Goal: Information Seeking & Learning: Learn about a topic

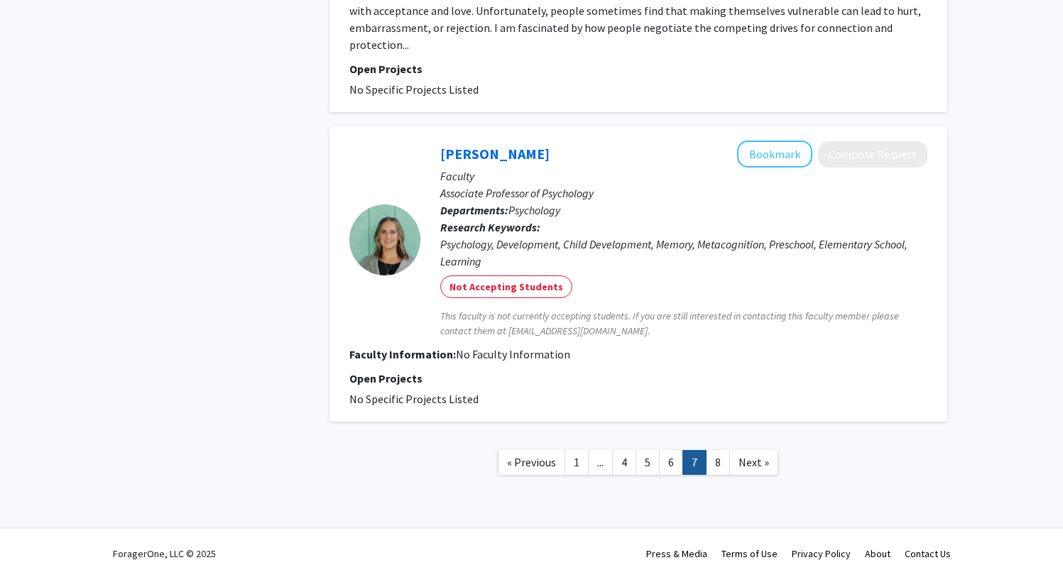
scroll to position [2924, 0]
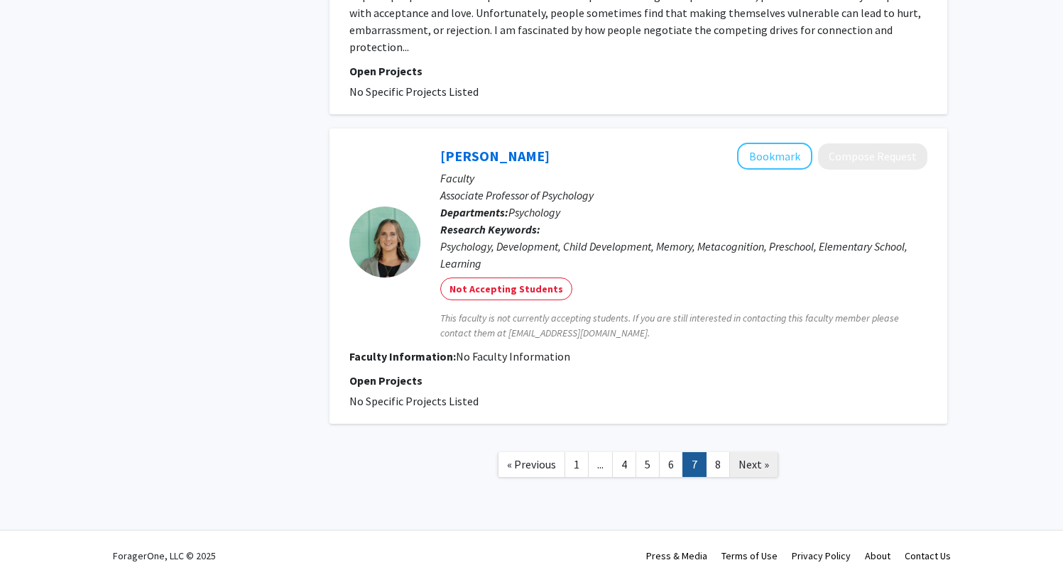
click at [729, 452] on link "Next »" at bounding box center [753, 464] width 49 height 25
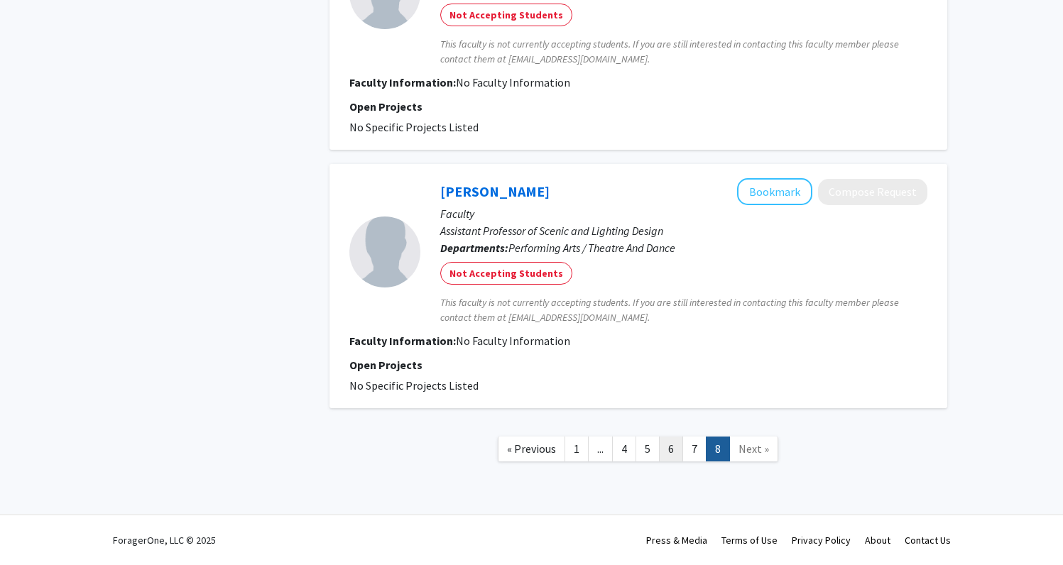
scroll to position [1015, 0]
click at [574, 444] on link "1" at bounding box center [576, 449] width 24 height 25
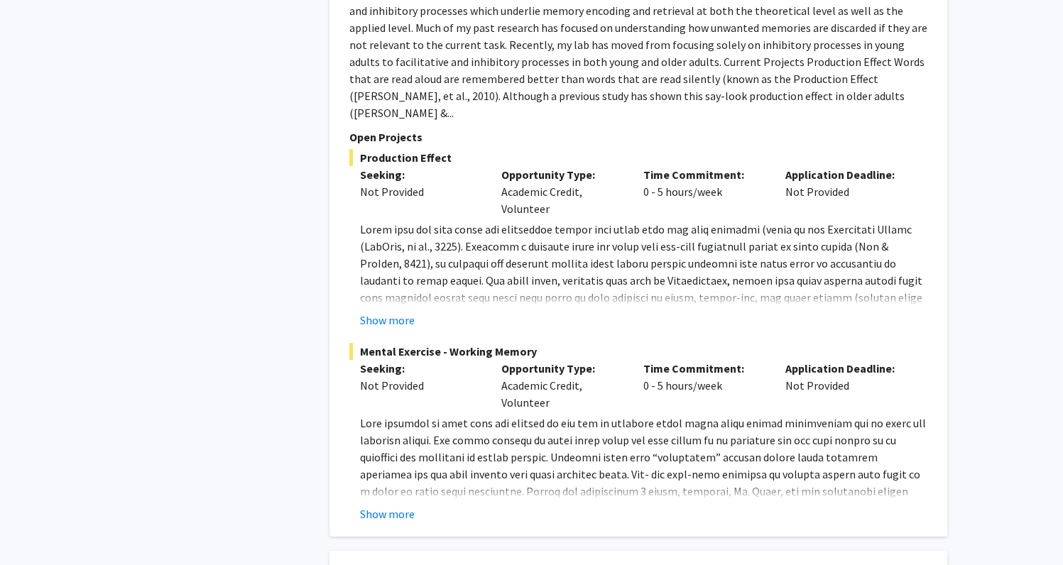
scroll to position [2293, 0]
click at [371, 504] on button "Show more" at bounding box center [387, 512] width 55 height 17
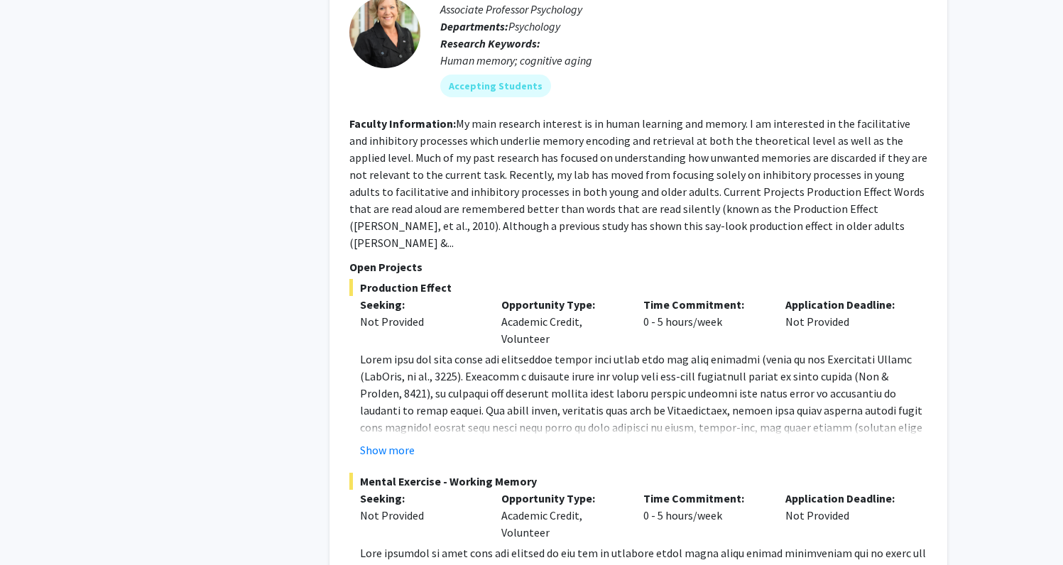
scroll to position [2172, 0]
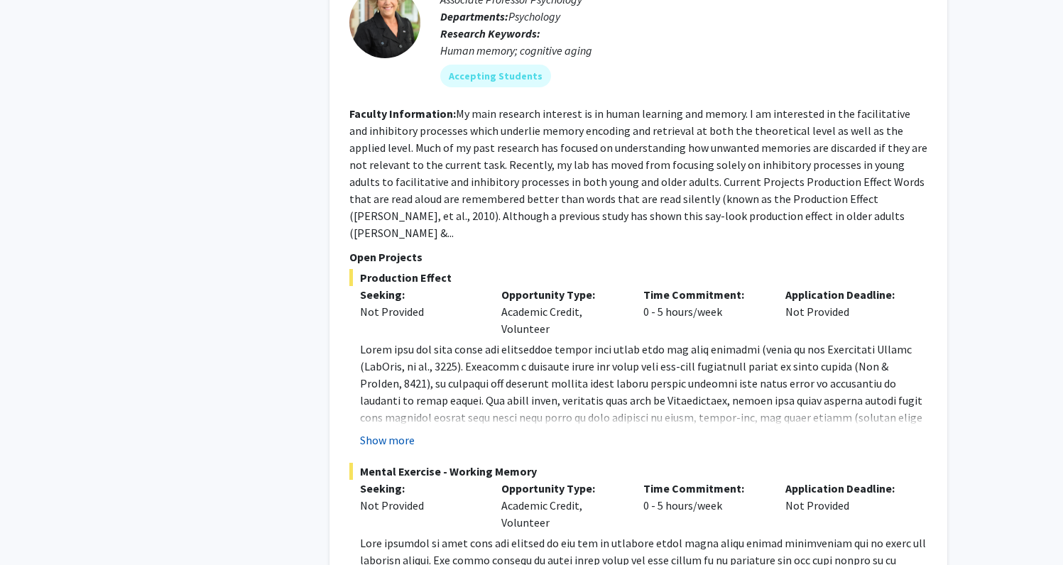
click at [392, 432] on button "Show more" at bounding box center [387, 440] width 55 height 17
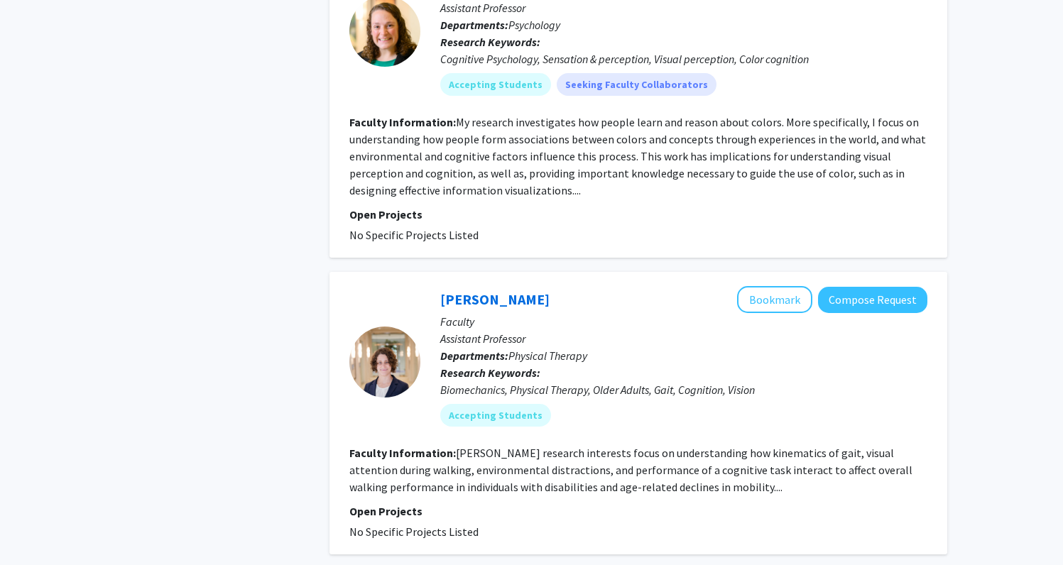
scroll to position [5262, 0]
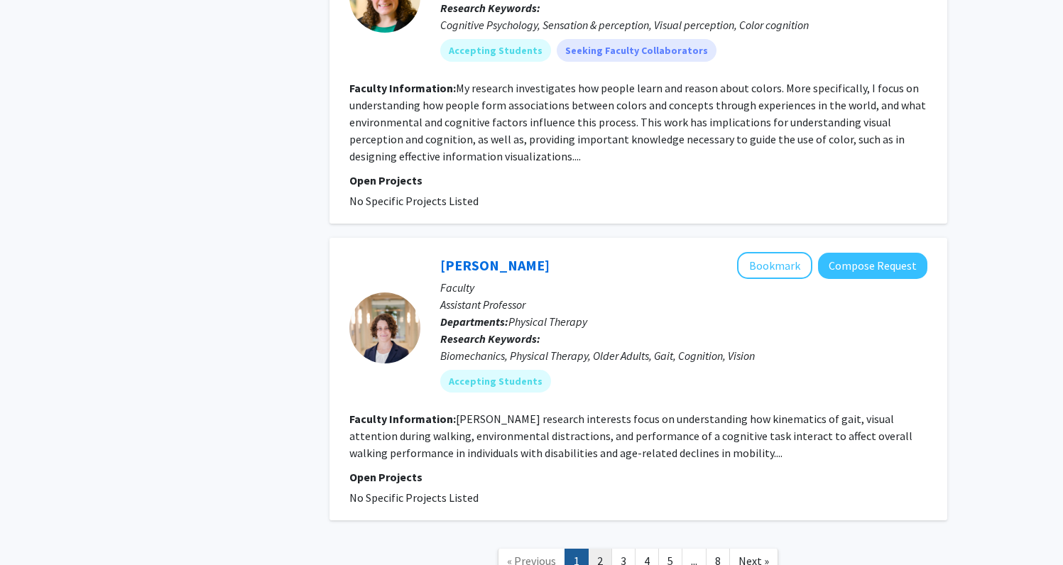
click at [601, 549] on link "2" at bounding box center [600, 561] width 24 height 25
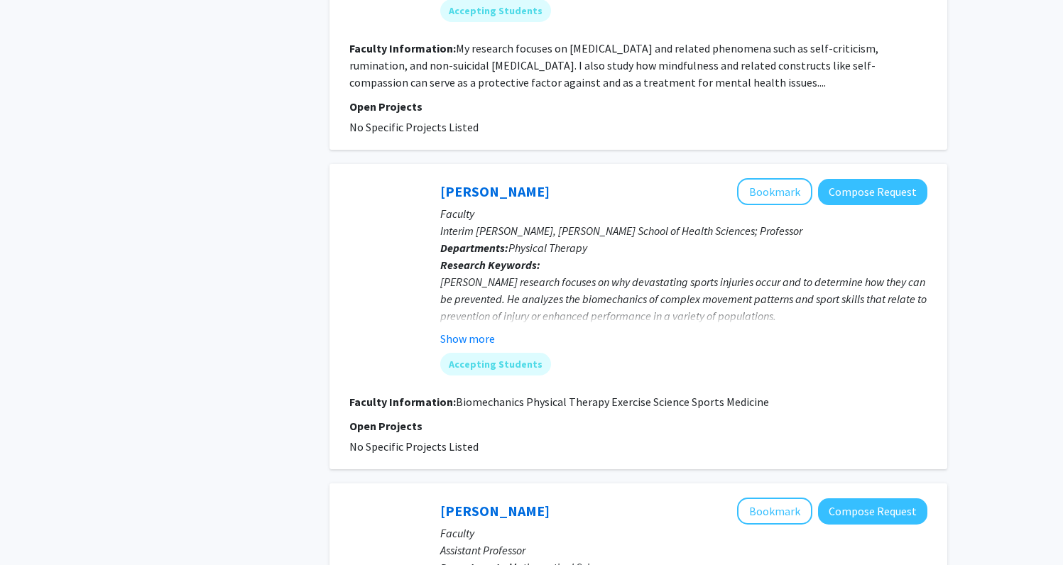
scroll to position [2144, 0]
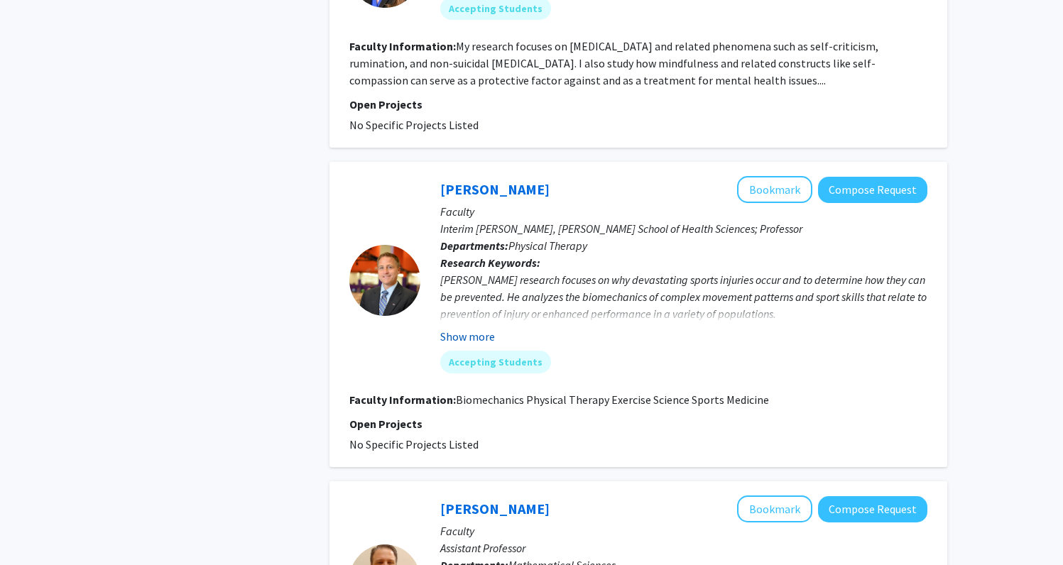
click at [455, 328] on button "Show more" at bounding box center [467, 336] width 55 height 17
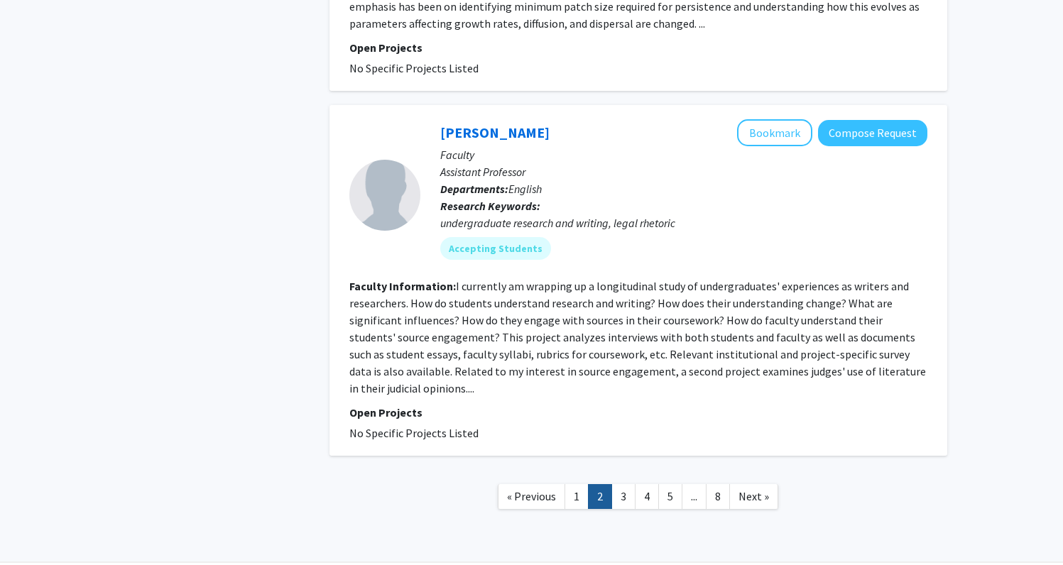
scroll to position [3008, 0]
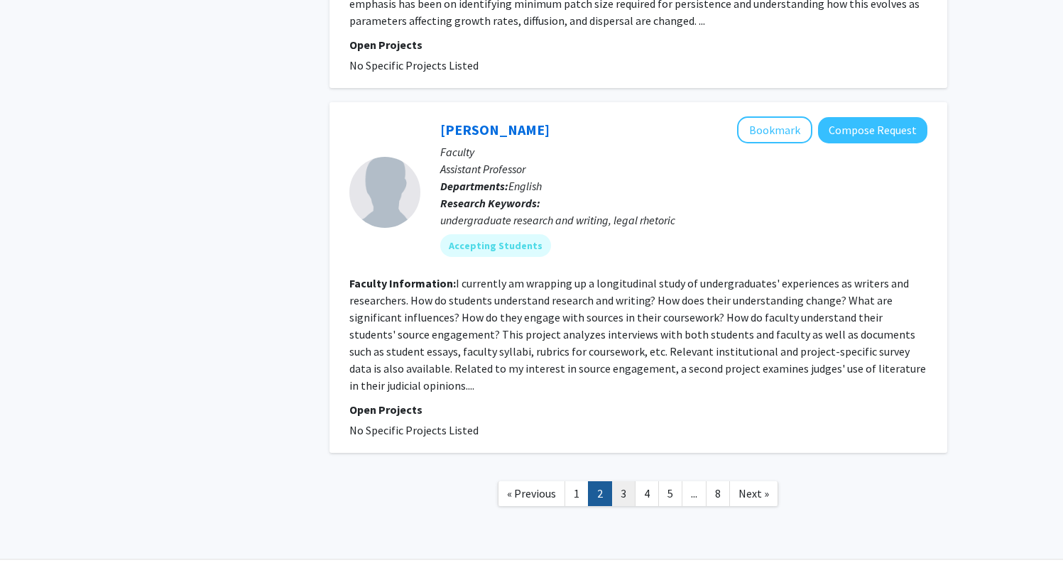
click at [621, 481] on link "3" at bounding box center [623, 493] width 24 height 25
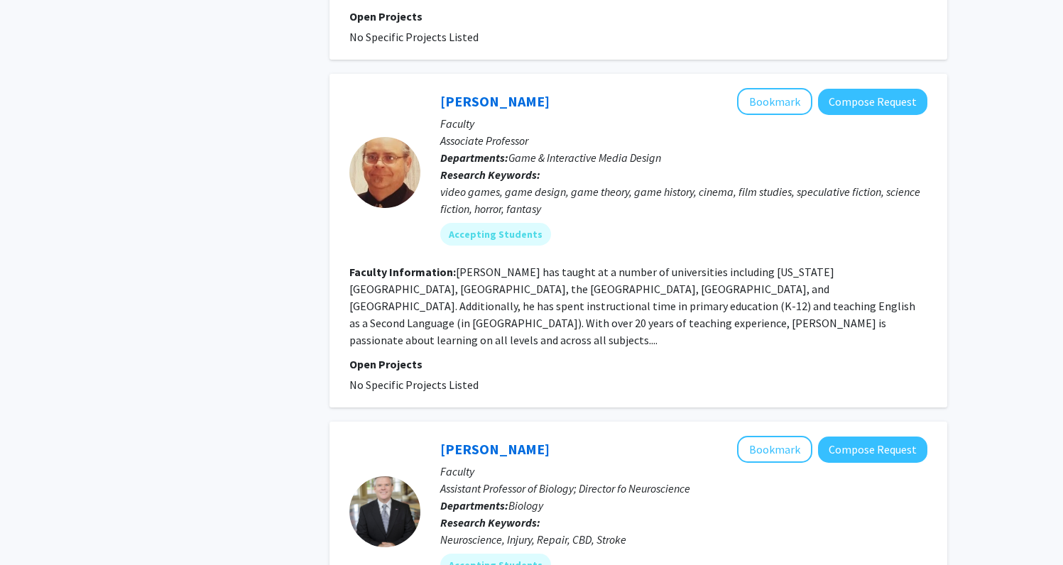
scroll to position [1037, 0]
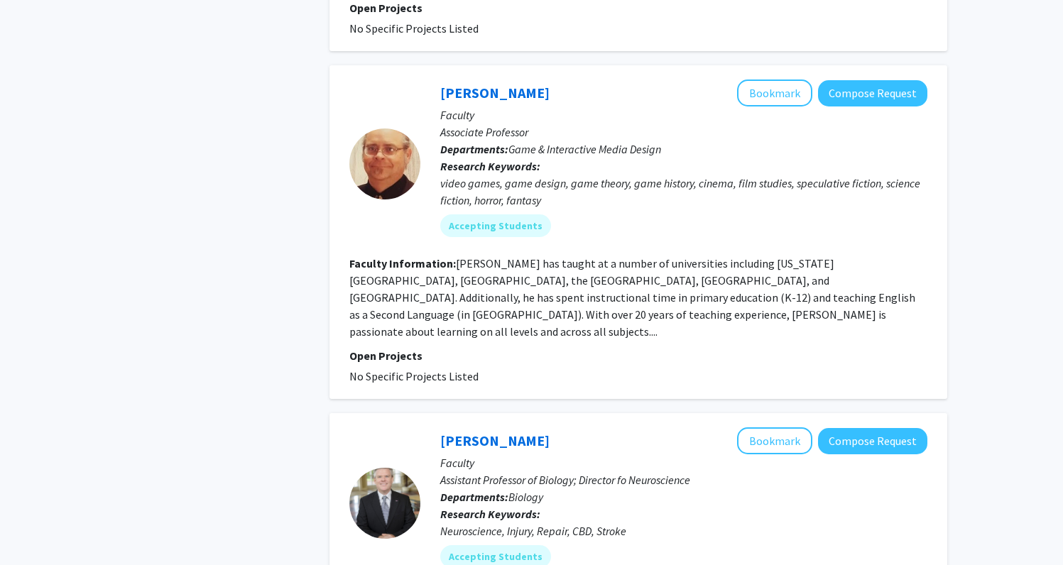
click at [403, 200] on div at bounding box center [384, 164] width 71 height 71
click at [465, 102] on link "[PERSON_NAME]" at bounding box center [494, 93] width 109 height 18
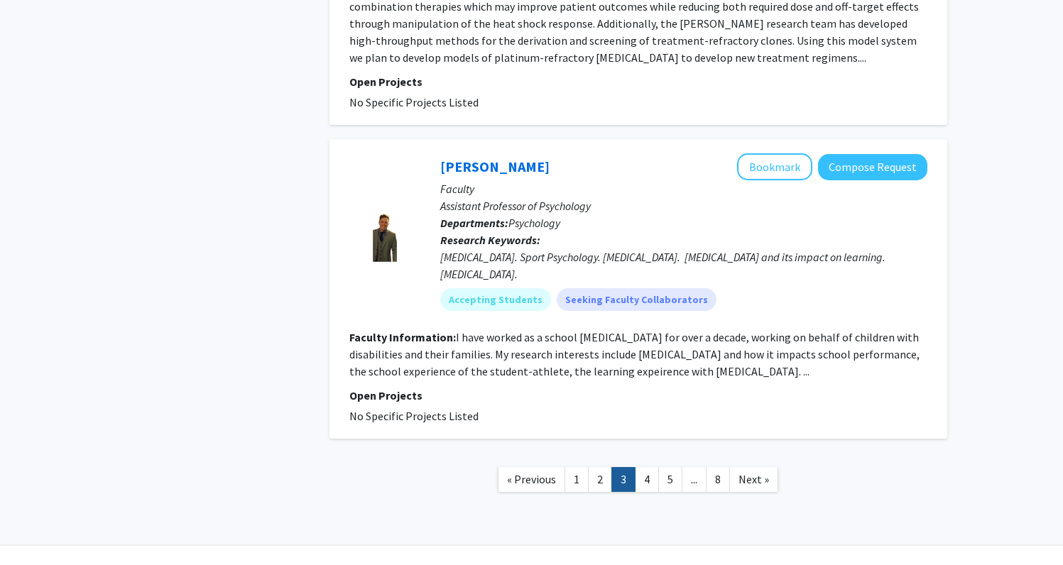
scroll to position [3088, 0]
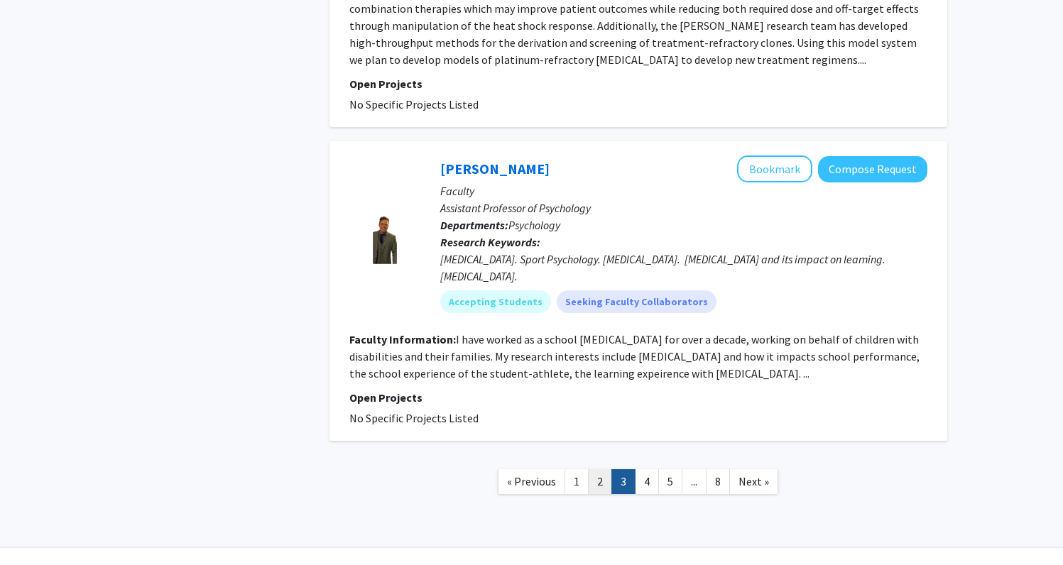
click at [598, 469] on link "2" at bounding box center [600, 481] width 24 height 25
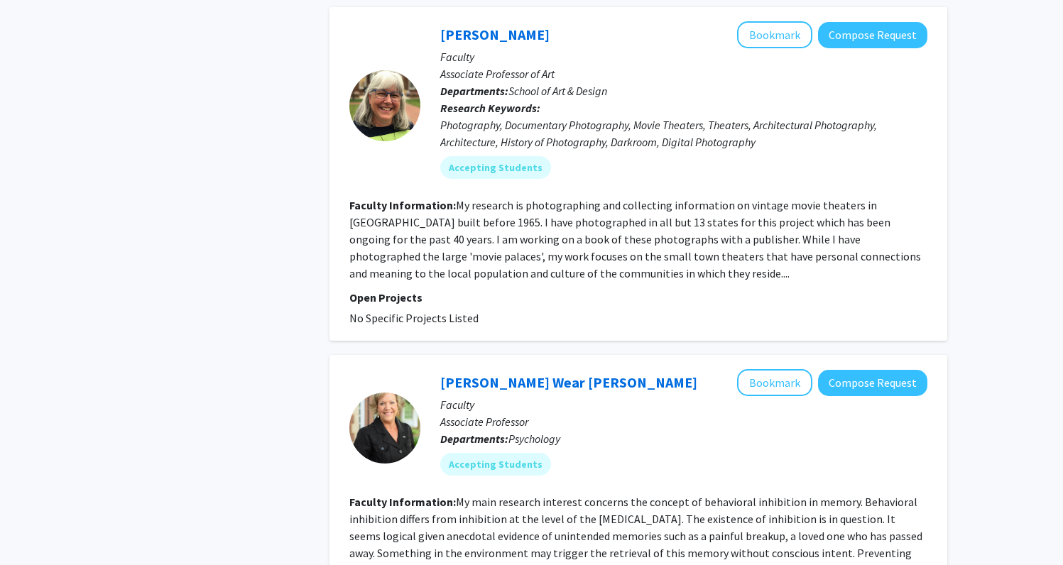
scroll to position [1056, 0]
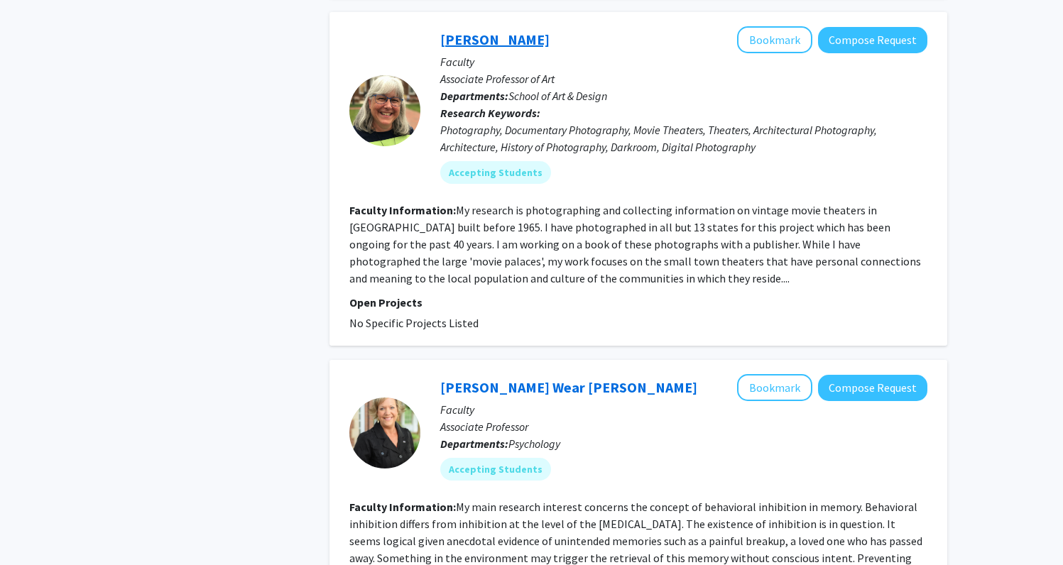
click at [491, 42] on link "[PERSON_NAME]" at bounding box center [494, 40] width 109 height 18
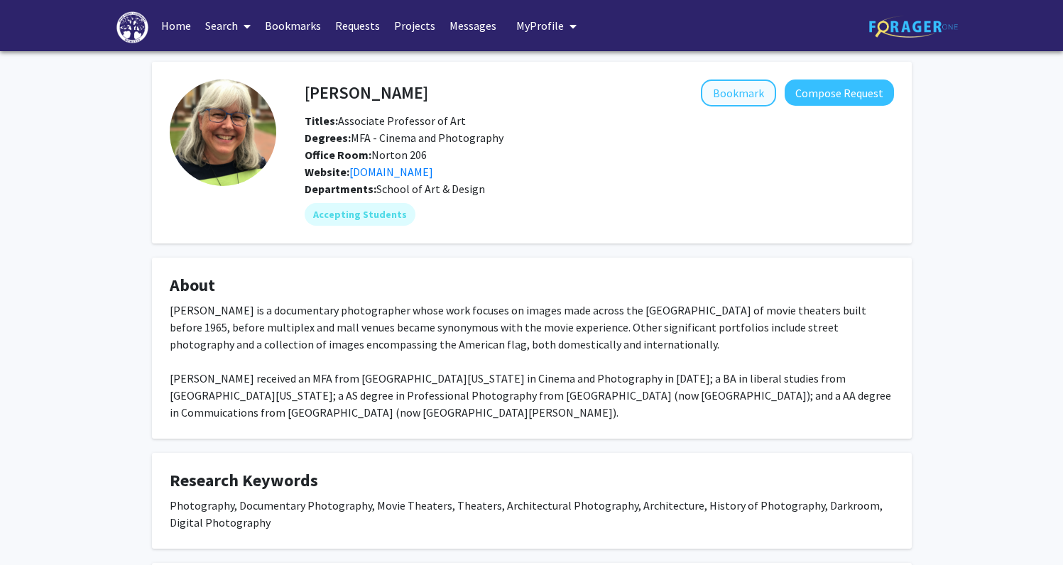
click at [750, 97] on button "Bookmark" at bounding box center [738, 93] width 75 height 27
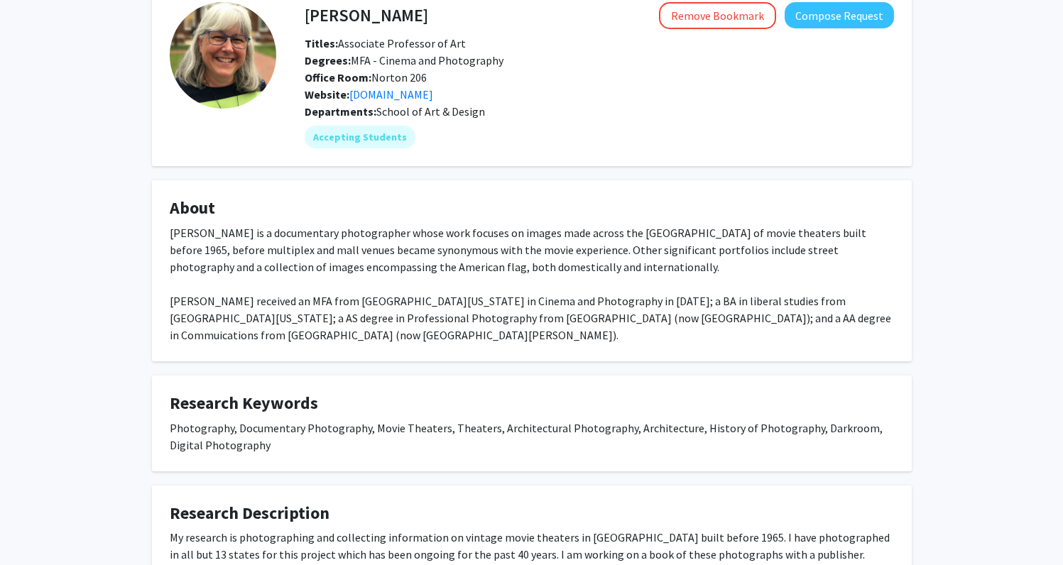
scroll to position [91, 0]
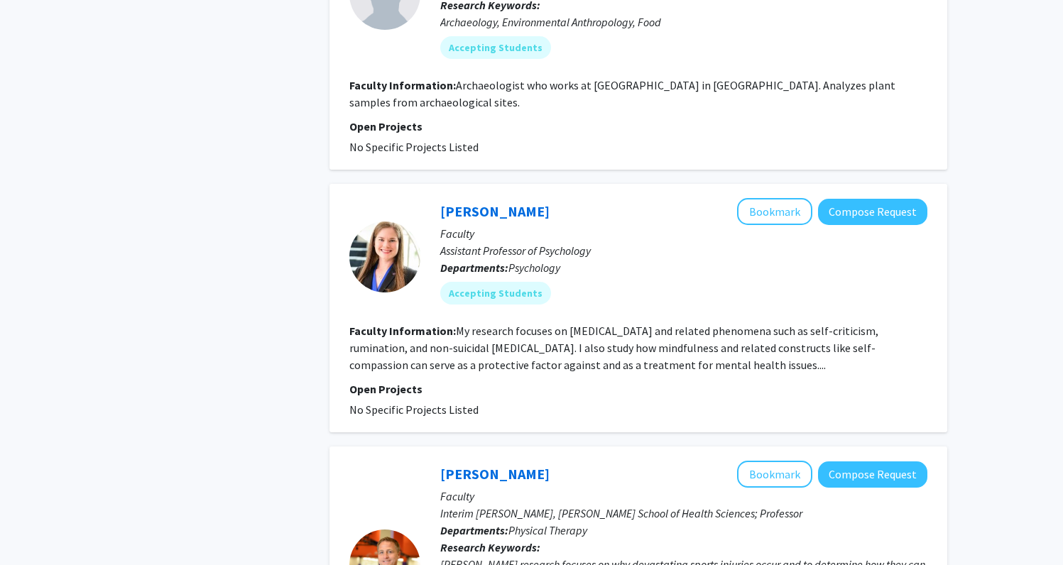
scroll to position [2900, 0]
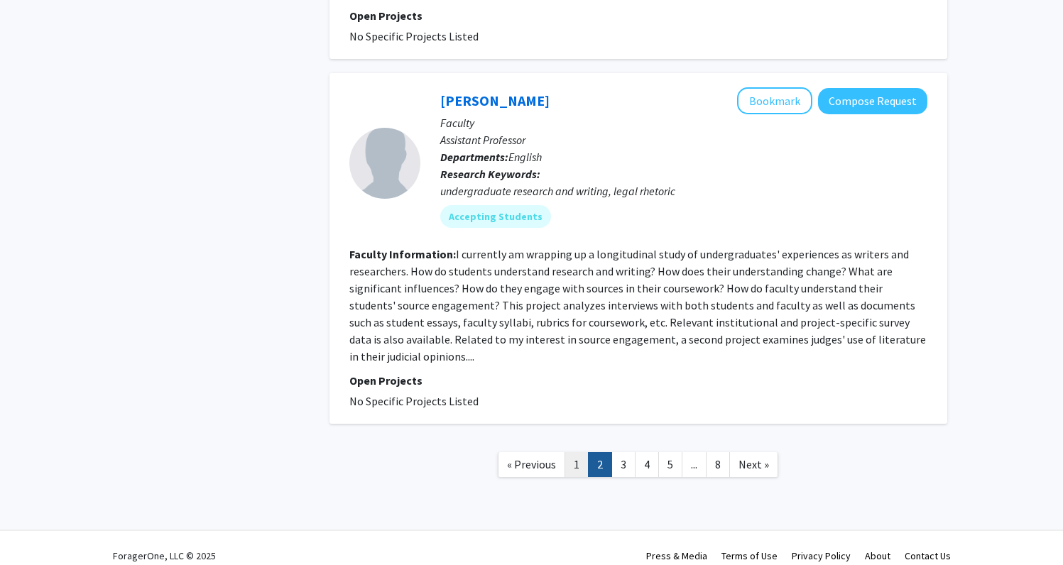
click at [581, 452] on link "1" at bounding box center [576, 464] width 24 height 25
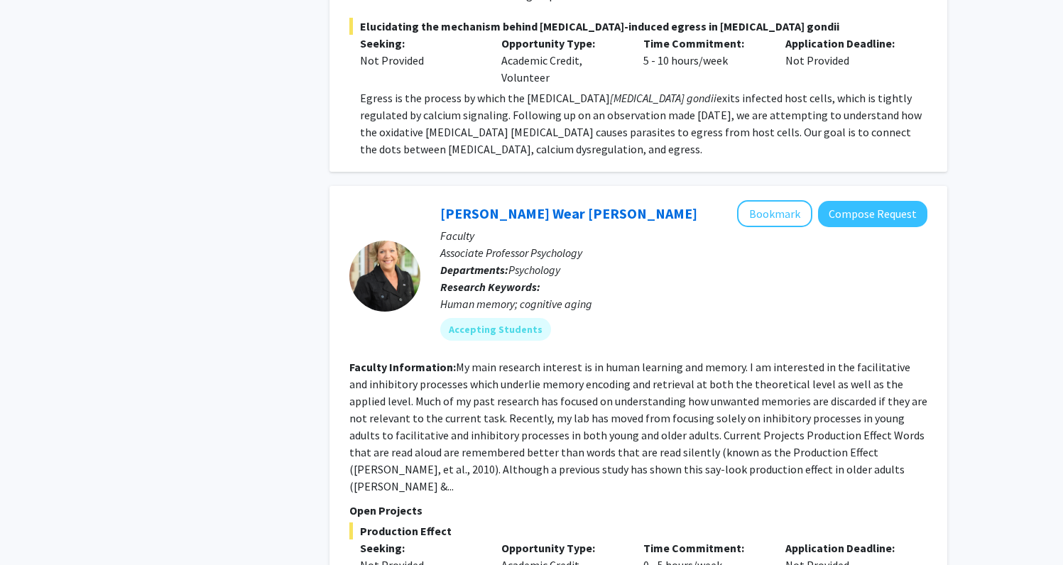
scroll to position [1933, 0]
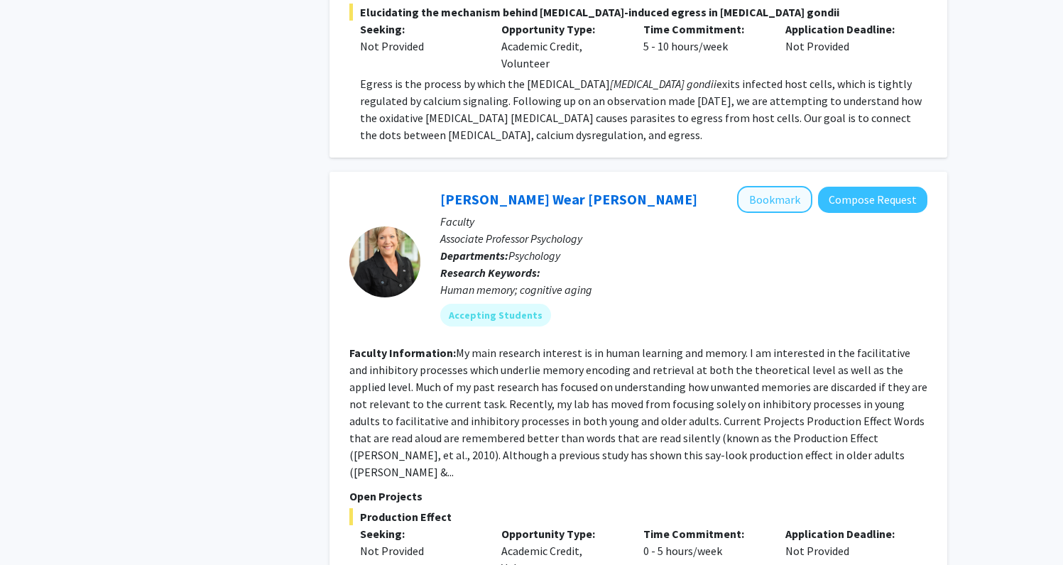
click at [775, 186] on button "Bookmark" at bounding box center [774, 199] width 75 height 27
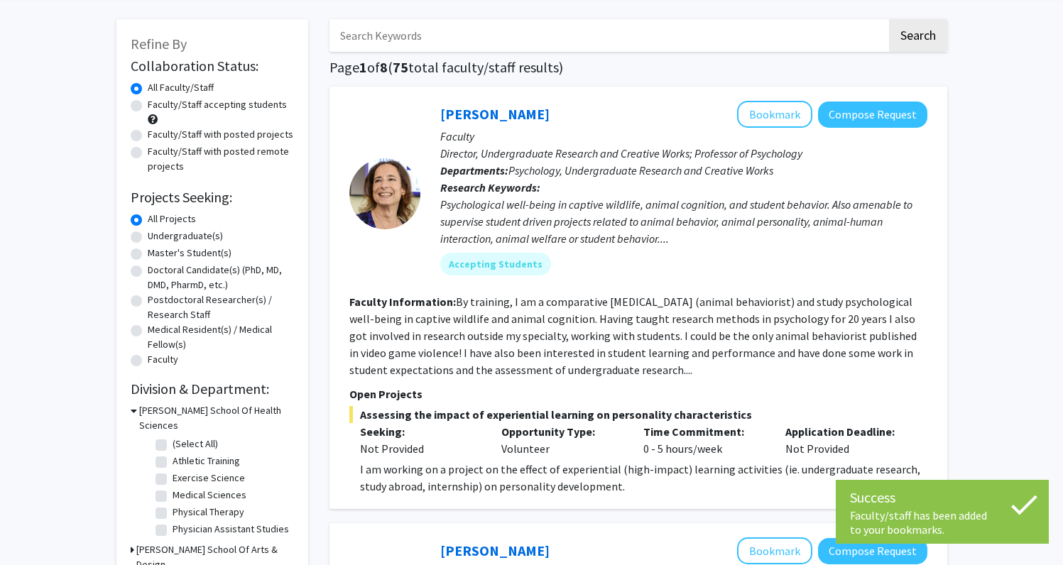
scroll to position [0, 0]
